Goal: Navigation & Orientation: Find specific page/section

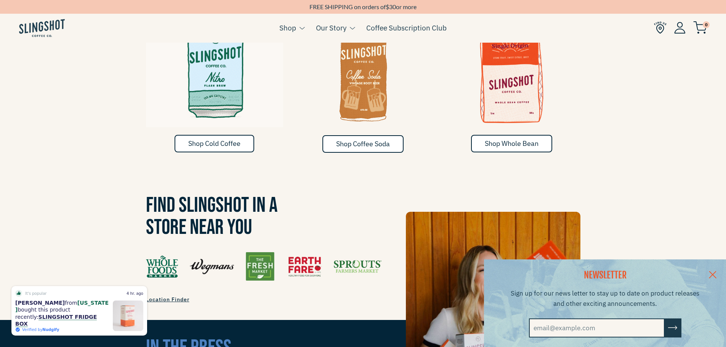
scroll to position [610, 0]
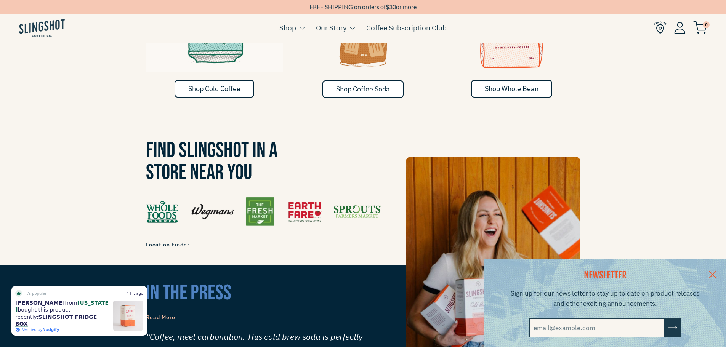
click at [721, 275] on link at bounding box center [712, 274] width 27 height 29
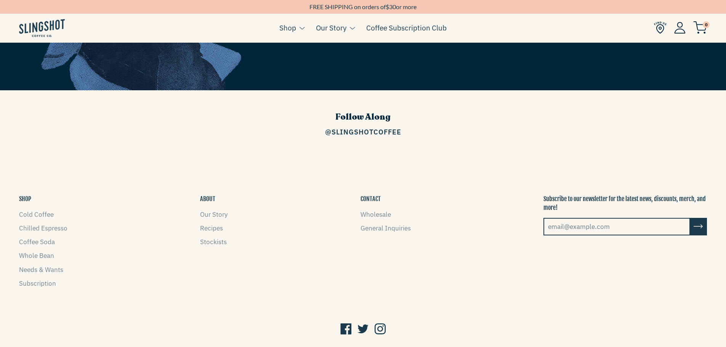
scroll to position [1228, 0]
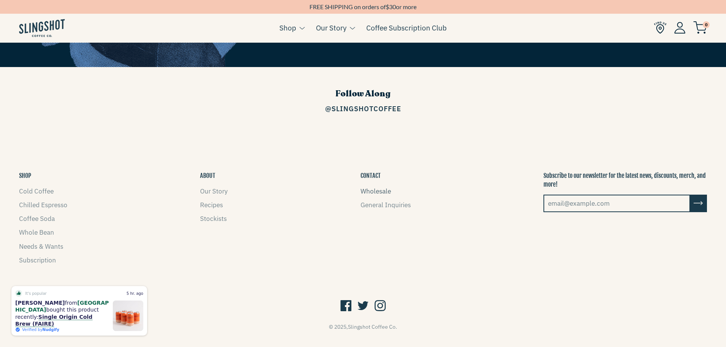
click at [384, 187] on link "Wholesale" at bounding box center [376, 191] width 30 height 8
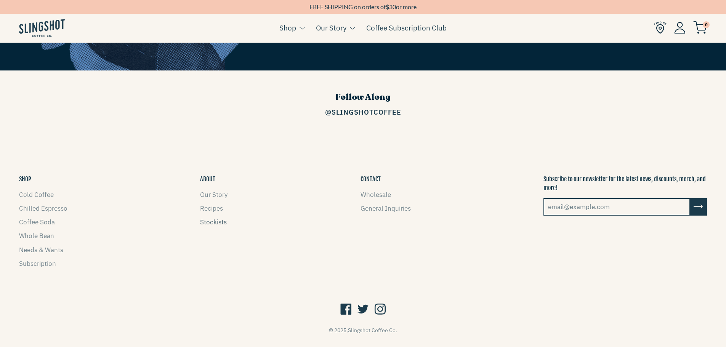
click at [217, 218] on link "Stockists" at bounding box center [213, 222] width 27 height 8
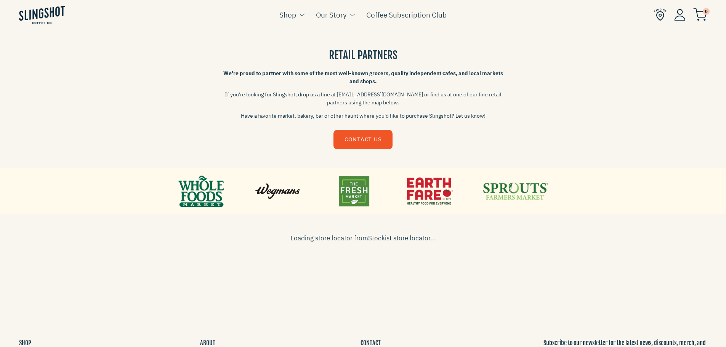
scroll to position [229, 0]
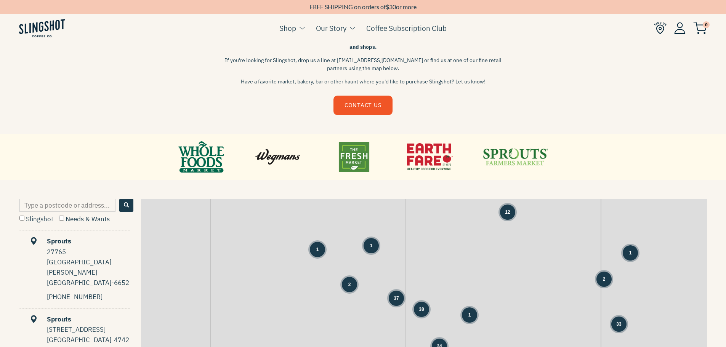
click at [351, 287] on div "2" at bounding box center [349, 284] width 15 height 15
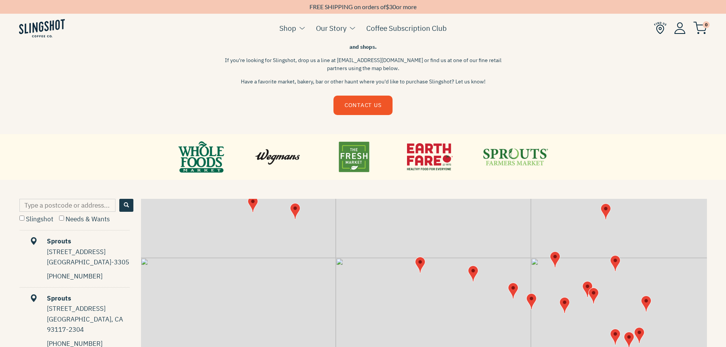
drag, startPoint x: 499, startPoint y: 312, endPoint x: 379, endPoint y: 230, distance: 144.8
click at [379, 230] on div "+ −" at bounding box center [424, 315] width 566 height 233
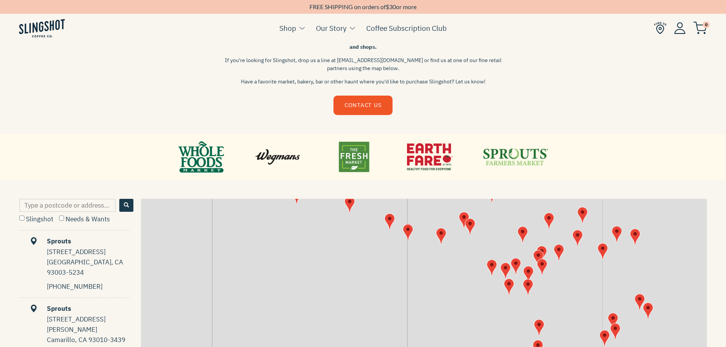
drag, startPoint x: 457, startPoint y: 289, endPoint x: 295, endPoint y: 207, distance: 181.6
click at [297, 208] on div "+ −" at bounding box center [424, 315] width 566 height 233
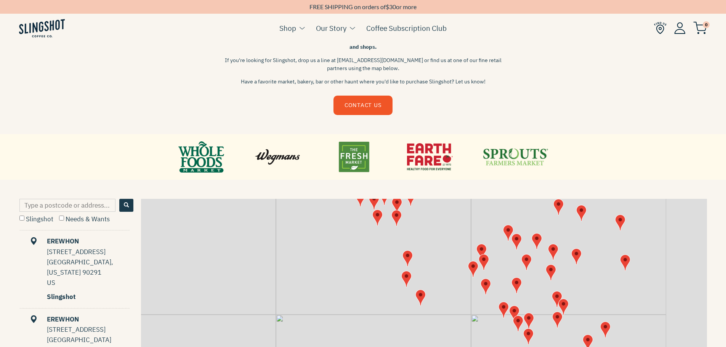
drag, startPoint x: 475, startPoint y: 299, endPoint x: 390, endPoint y: 247, distance: 100.1
click at [390, 247] on div "+ −" at bounding box center [424, 315] width 566 height 233
click at [398, 253] on div "+ −" at bounding box center [424, 315] width 566 height 233
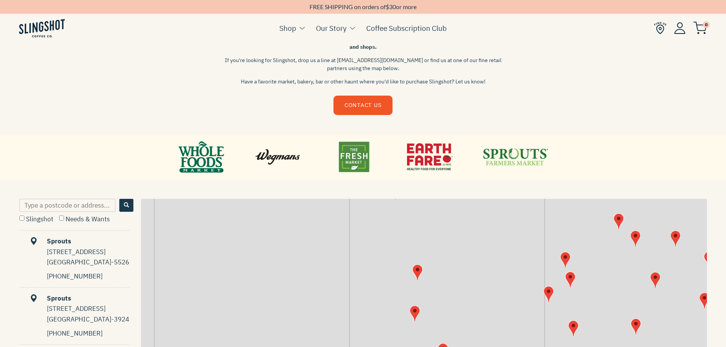
click at [416, 277] on img "Map" at bounding box center [417, 273] width 10 height 16
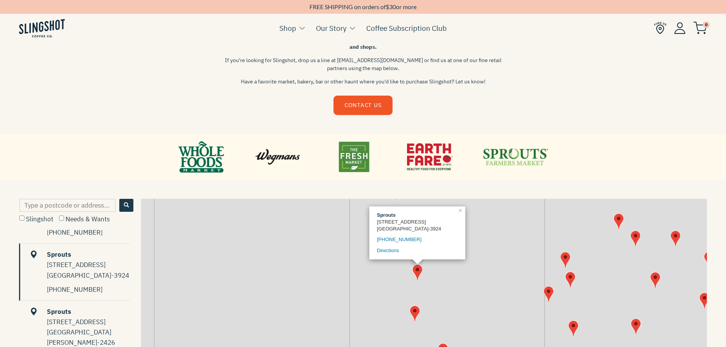
scroll to position [58, 0]
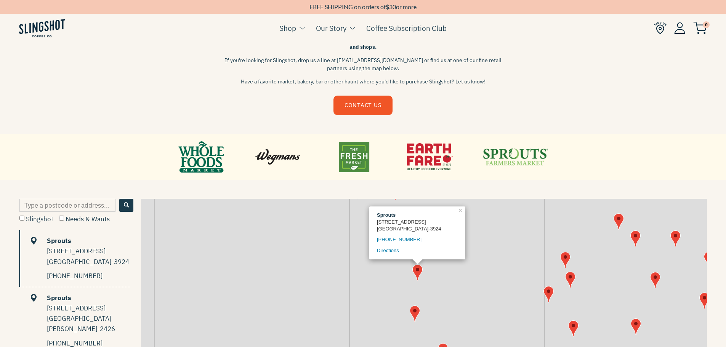
click at [417, 316] on img "Map" at bounding box center [415, 314] width 10 height 16
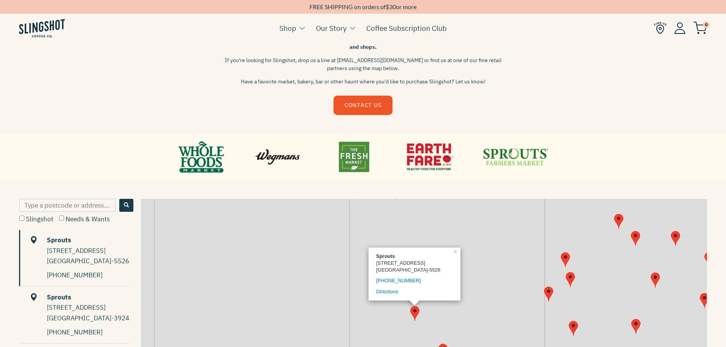
scroll to position [0, 0]
click at [462, 229] on div "Sprouts [STREET_ADDRESS]-5526 424-903-7062 Directions × + −" at bounding box center [424, 315] width 566 height 233
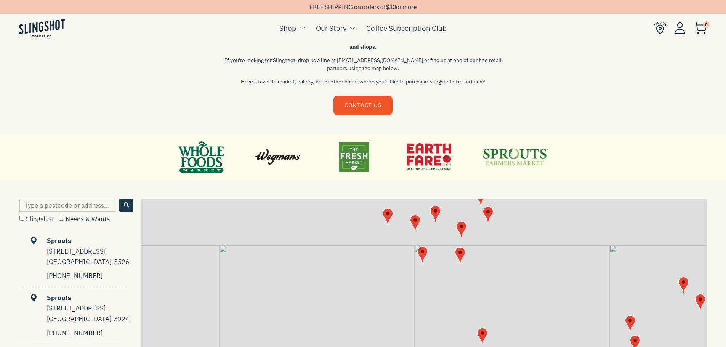
drag, startPoint x: 414, startPoint y: 253, endPoint x: 488, endPoint y: 324, distance: 101.9
click at [488, 324] on div "+ −" at bounding box center [424, 315] width 566 height 233
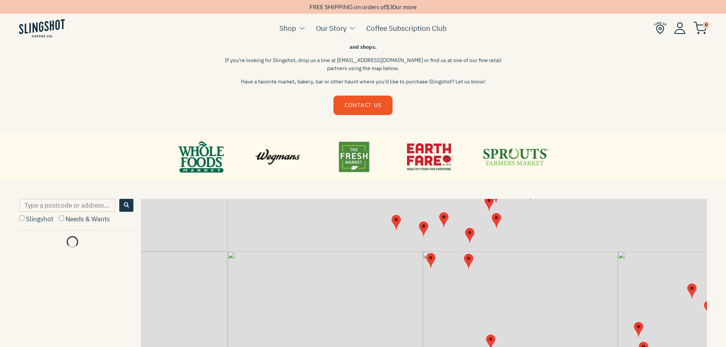
scroll to position [0, 0]
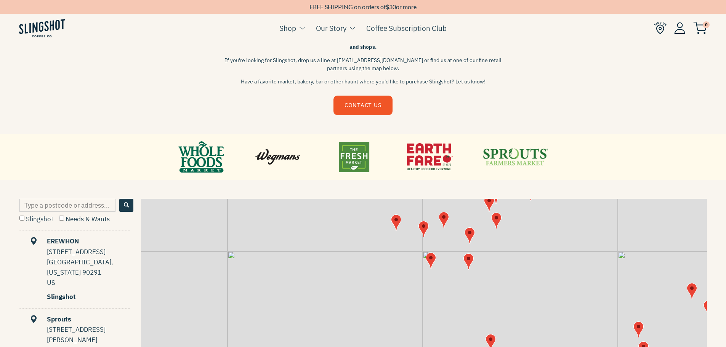
click at [431, 260] on img "Map" at bounding box center [431, 261] width 10 height 16
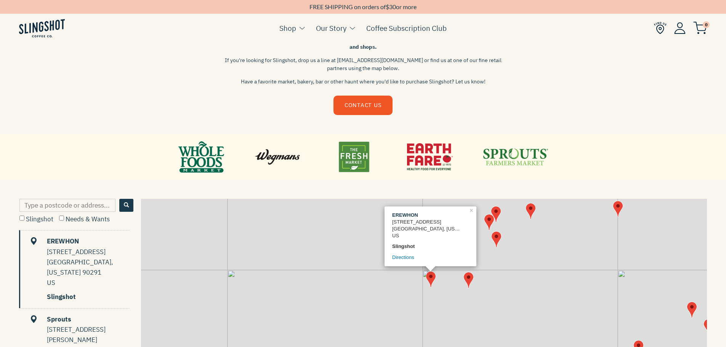
scroll to position [0, 0]
click at [470, 282] on img "Map" at bounding box center [469, 280] width 10 height 16
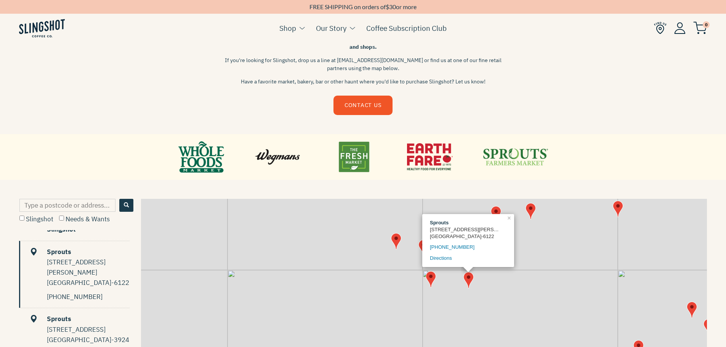
scroll to position [68, 0]
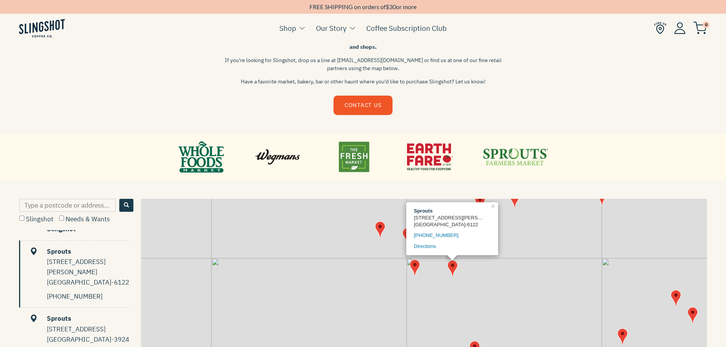
drag, startPoint x: 506, startPoint y: 297, endPoint x: 437, endPoint y: 254, distance: 81.5
click at [437, 254] on div "Sprouts [STREET_ADDRESS][PERSON_NAME] 310-591-1028 Directions × + −" at bounding box center [424, 315] width 566 height 233
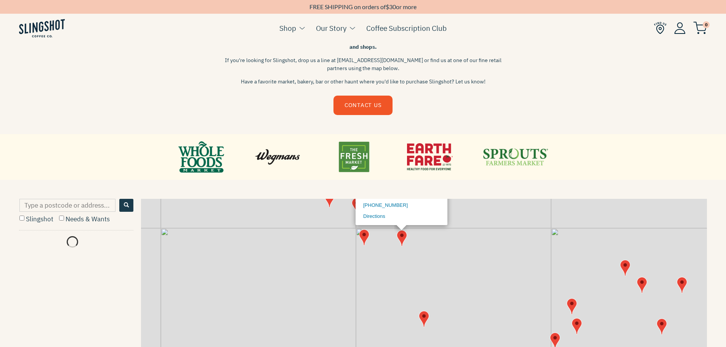
scroll to position [0, 0]
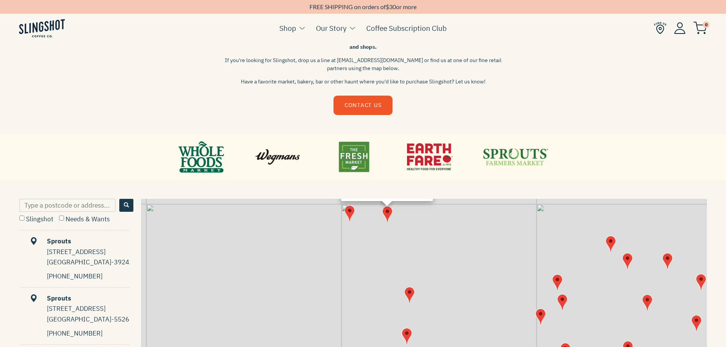
drag, startPoint x: 410, startPoint y: 278, endPoint x: 395, endPoint y: 253, distance: 28.8
click at [395, 253] on div "Sprouts [STREET_ADDRESS][PERSON_NAME] 310-591-1028 Directions × + −" at bounding box center [424, 315] width 566 height 233
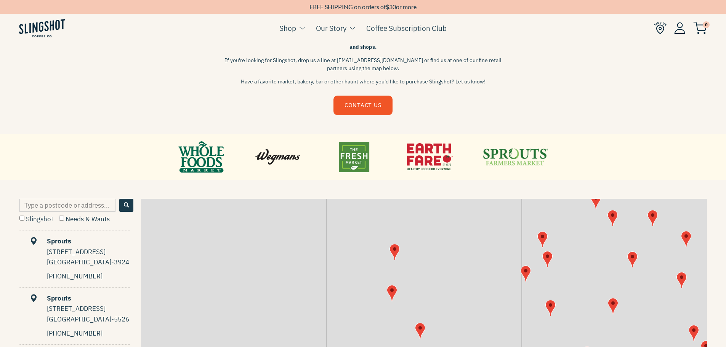
drag, startPoint x: 415, startPoint y: 275, endPoint x: 398, endPoint y: 228, distance: 50.1
click at [398, 228] on div "Sprouts [STREET_ADDRESS][PERSON_NAME] 310-591-1028 Directions × + −" at bounding box center [424, 315] width 566 height 233
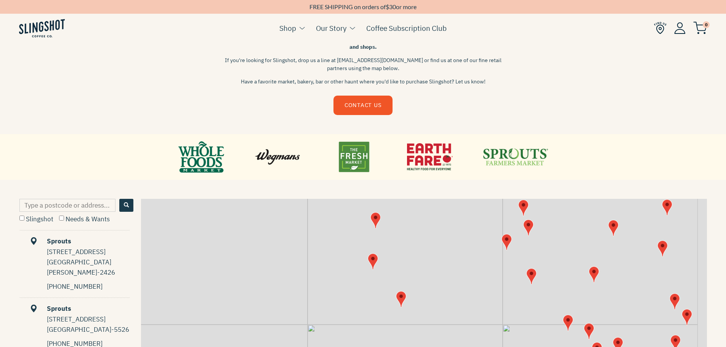
drag, startPoint x: 435, startPoint y: 286, endPoint x: 414, endPoint y: 252, distance: 40.2
click at [414, 252] on div "Sprouts [STREET_ADDRESS][PERSON_NAME] 310-591-1028 Directions × + −" at bounding box center [424, 315] width 566 height 233
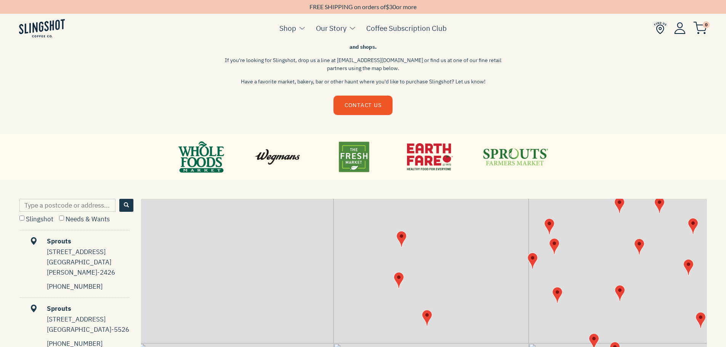
drag, startPoint x: 401, startPoint y: 246, endPoint x: 435, endPoint y: 271, distance: 41.4
click at [435, 271] on div "Sprouts [STREET_ADDRESS][PERSON_NAME] 310-591-1028 Directions × + −" at bounding box center [424, 315] width 566 height 233
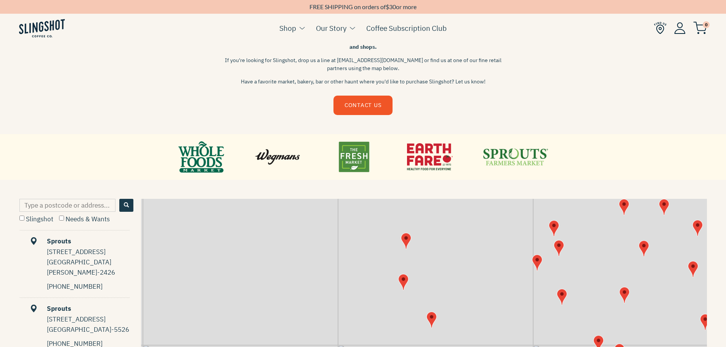
click at [399, 261] on div "Sprouts [STREET_ADDRESS][PERSON_NAME] 310-591-1028 Directions × + −" at bounding box center [424, 315] width 566 height 233
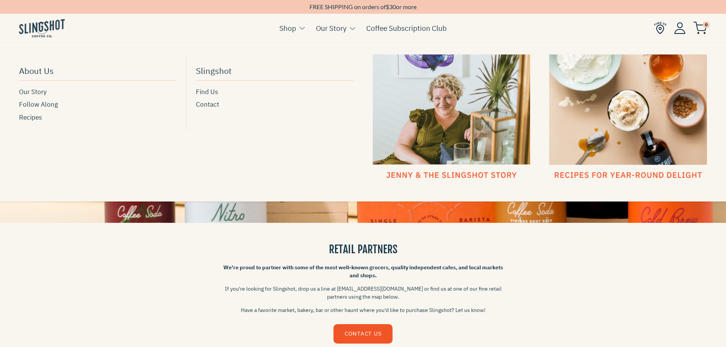
click at [330, 30] on link "Our Story" at bounding box center [331, 27] width 30 height 11
